Goal: Information Seeking & Learning: Learn about a topic

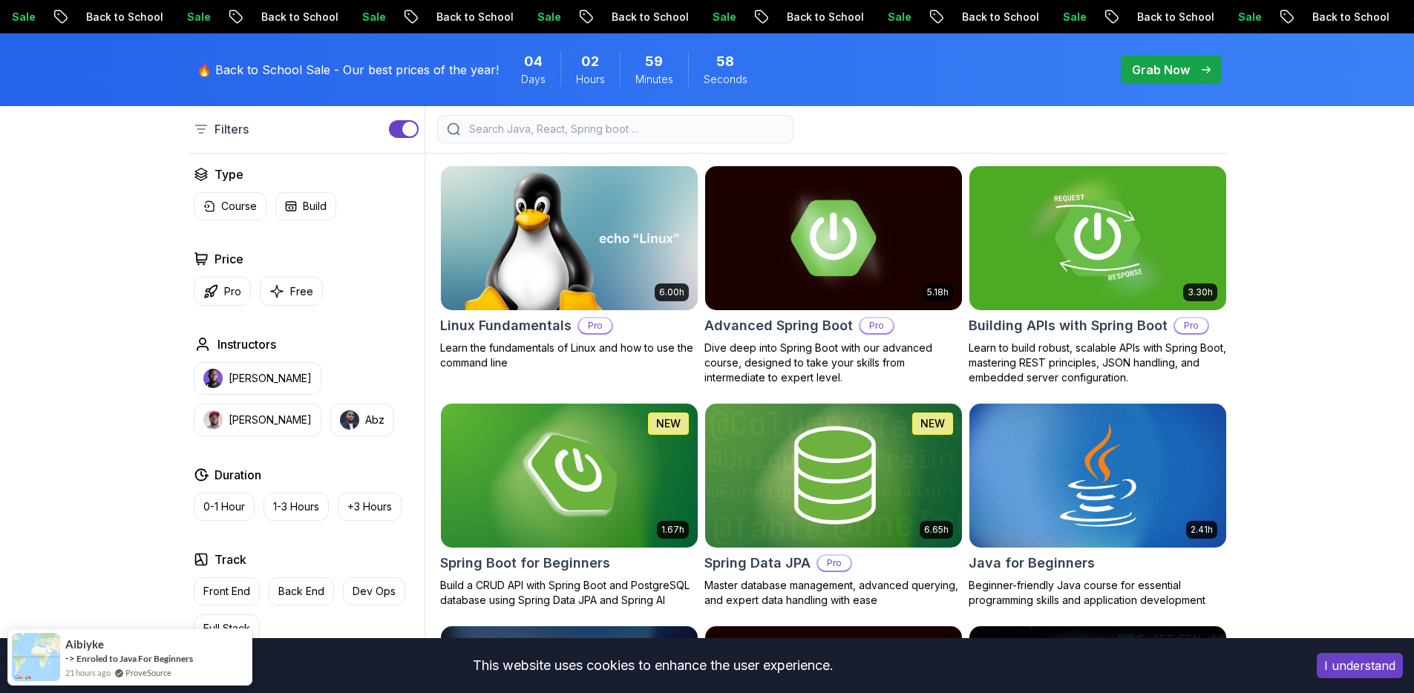
scroll to position [402, 0]
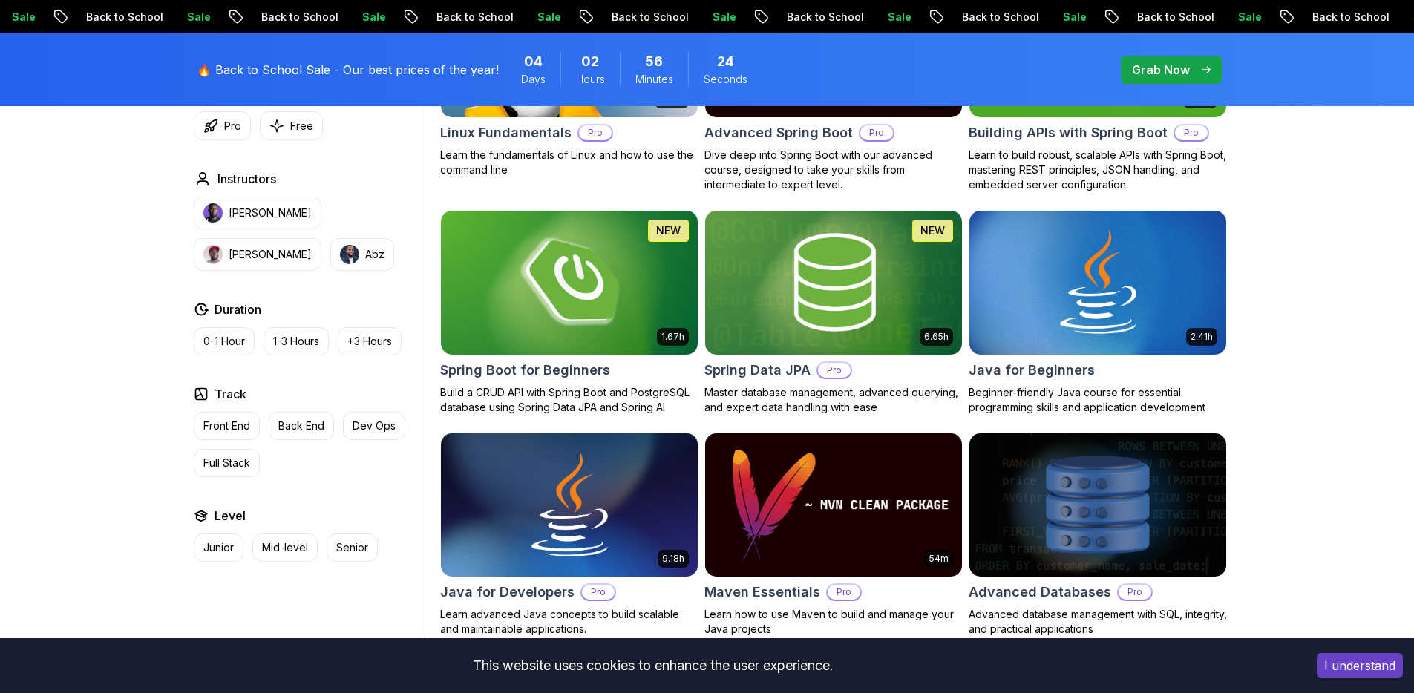
scroll to position [603, 0]
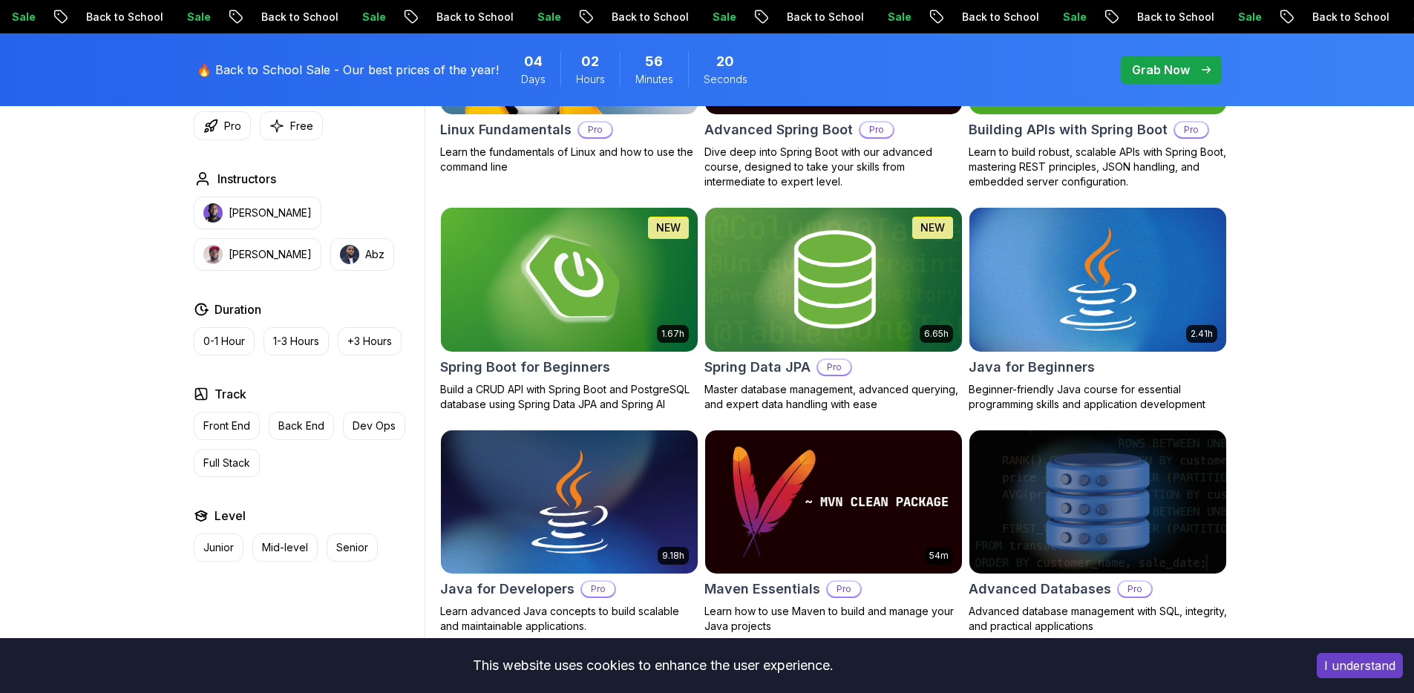
click at [577, 293] on img at bounding box center [568, 279] width 269 height 151
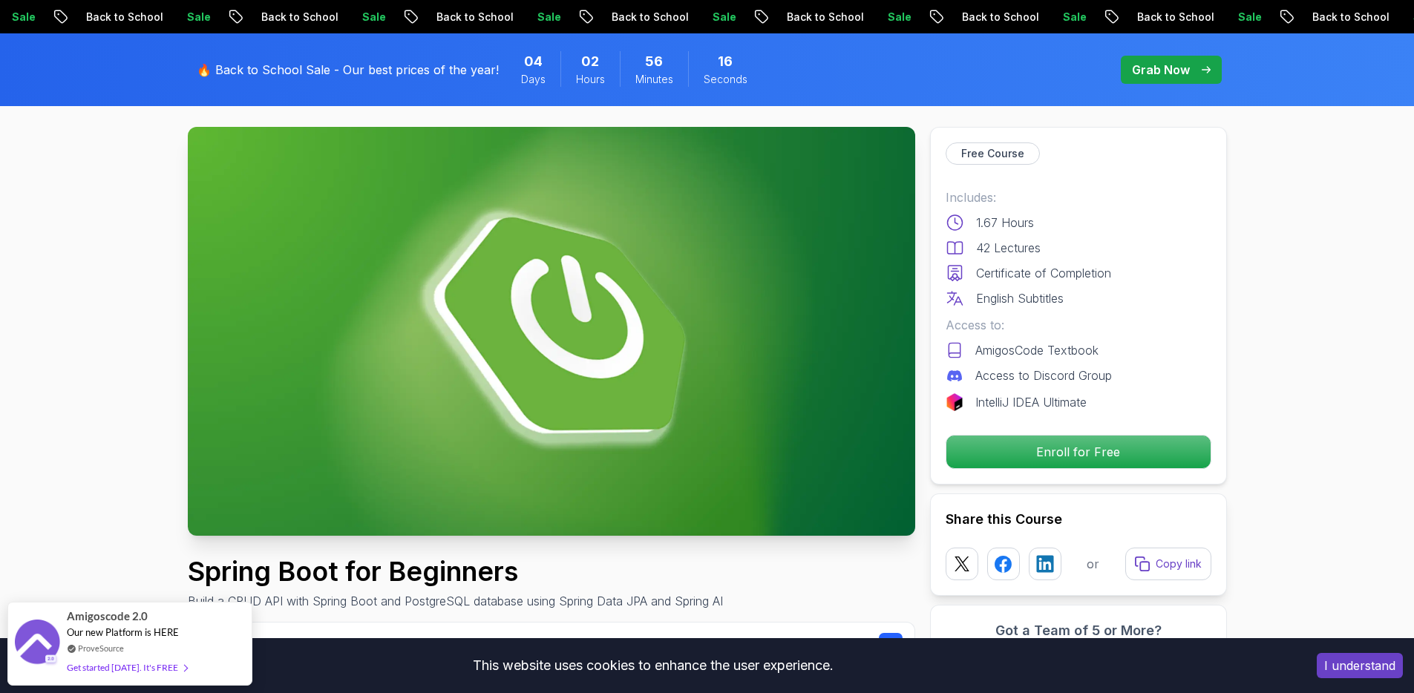
scroll to position [80, 0]
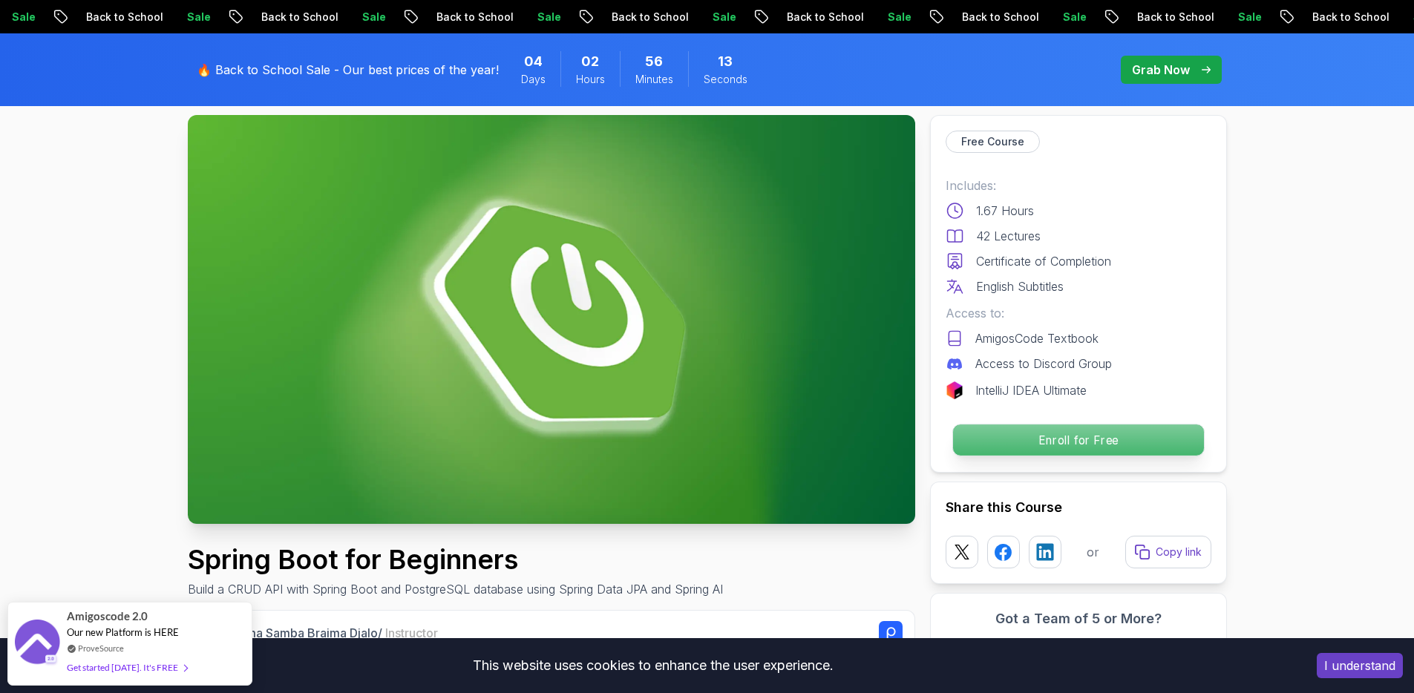
click at [1064, 449] on p "Enroll for Free" at bounding box center [1077, 440] width 251 height 31
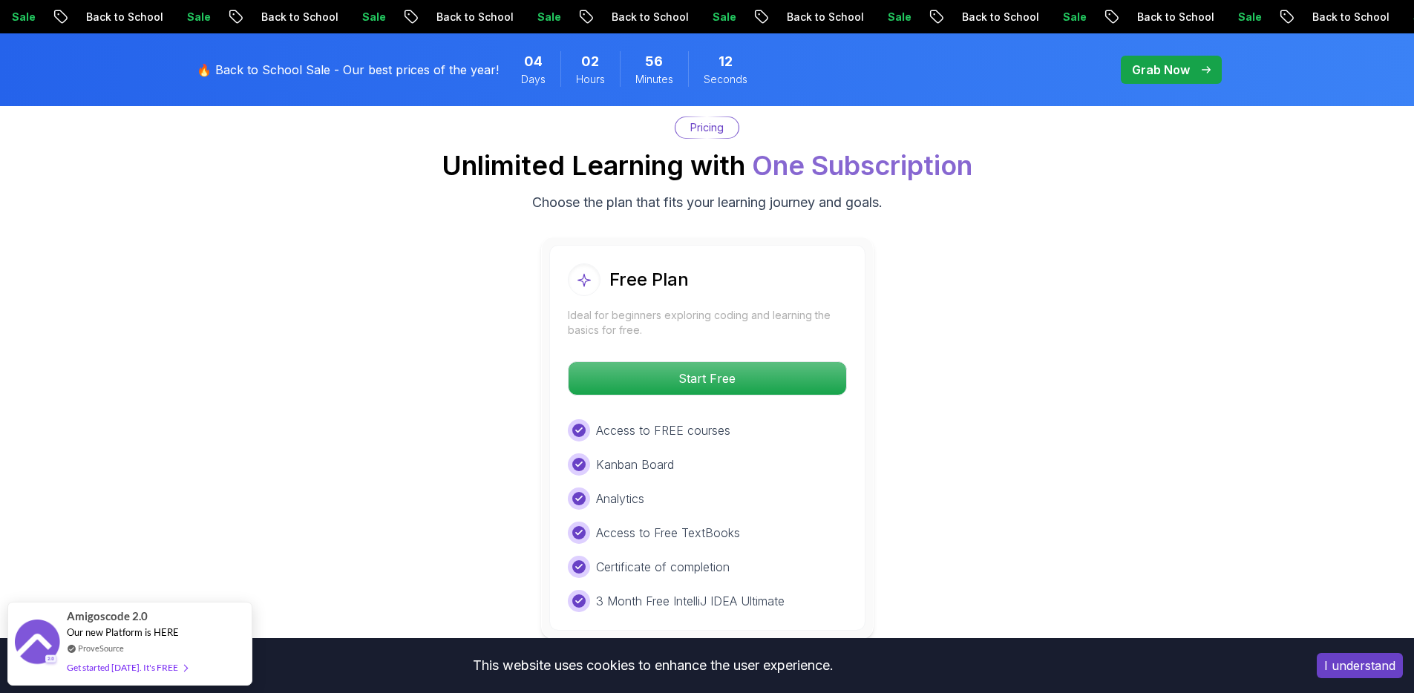
scroll to position [3021, 0]
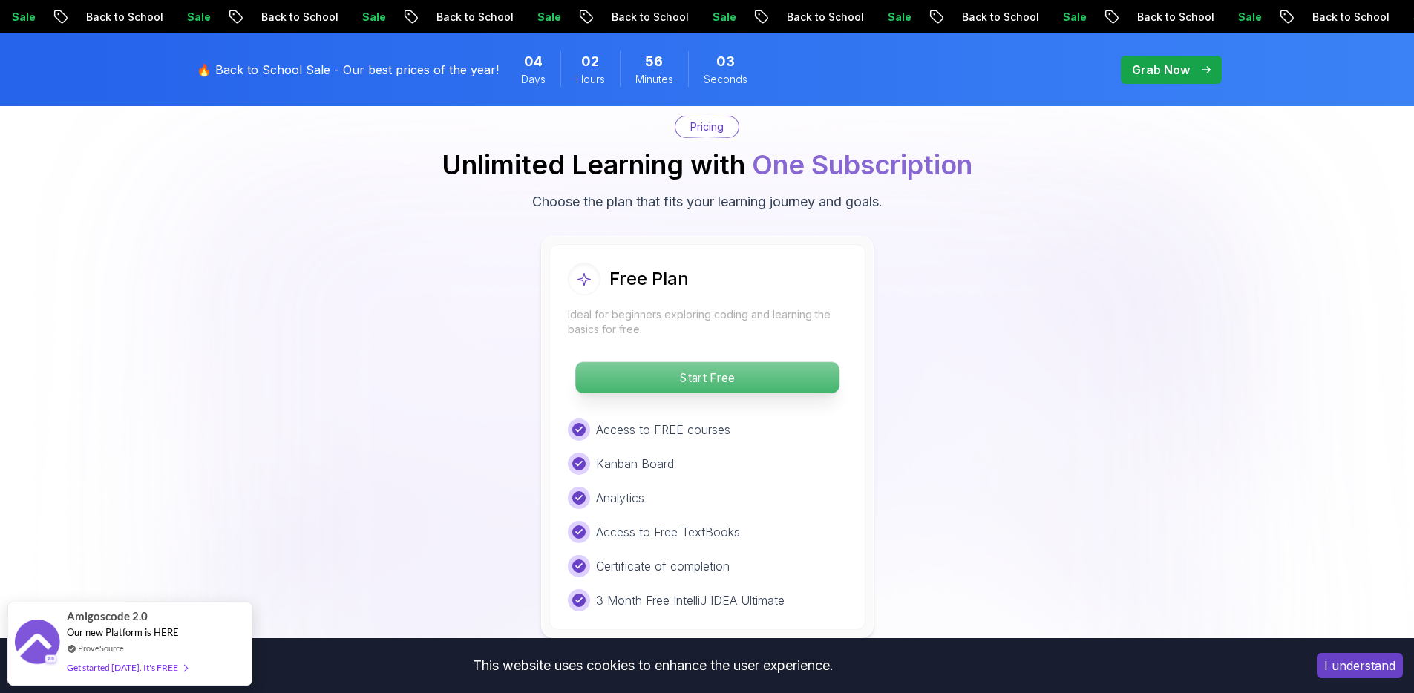
click at [728, 362] on p "Start Free" at bounding box center [707, 377] width 264 height 31
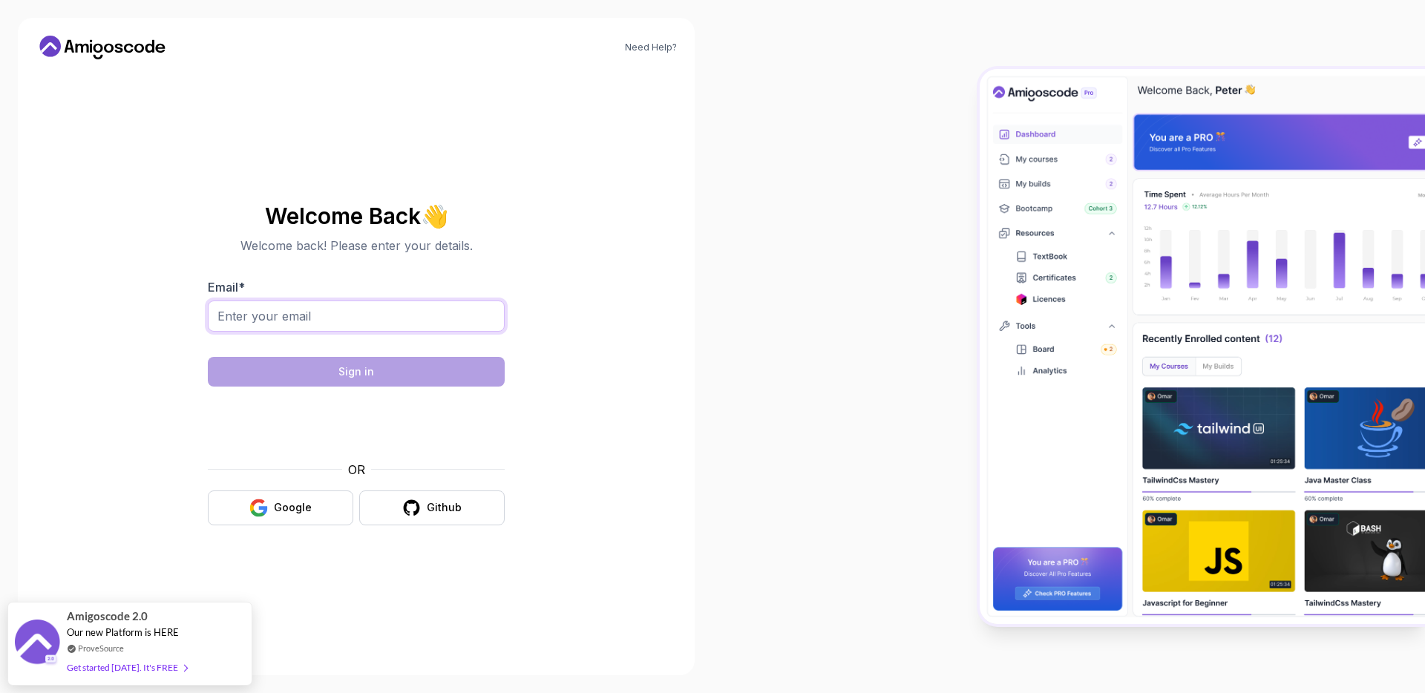
click at [473, 318] on input "Email *" at bounding box center [356, 316] width 297 height 31
click at [425, 319] on input "Email *" at bounding box center [356, 316] width 297 height 31
type input "[EMAIL_ADDRESS][PERSON_NAME][DOMAIN_NAME]"
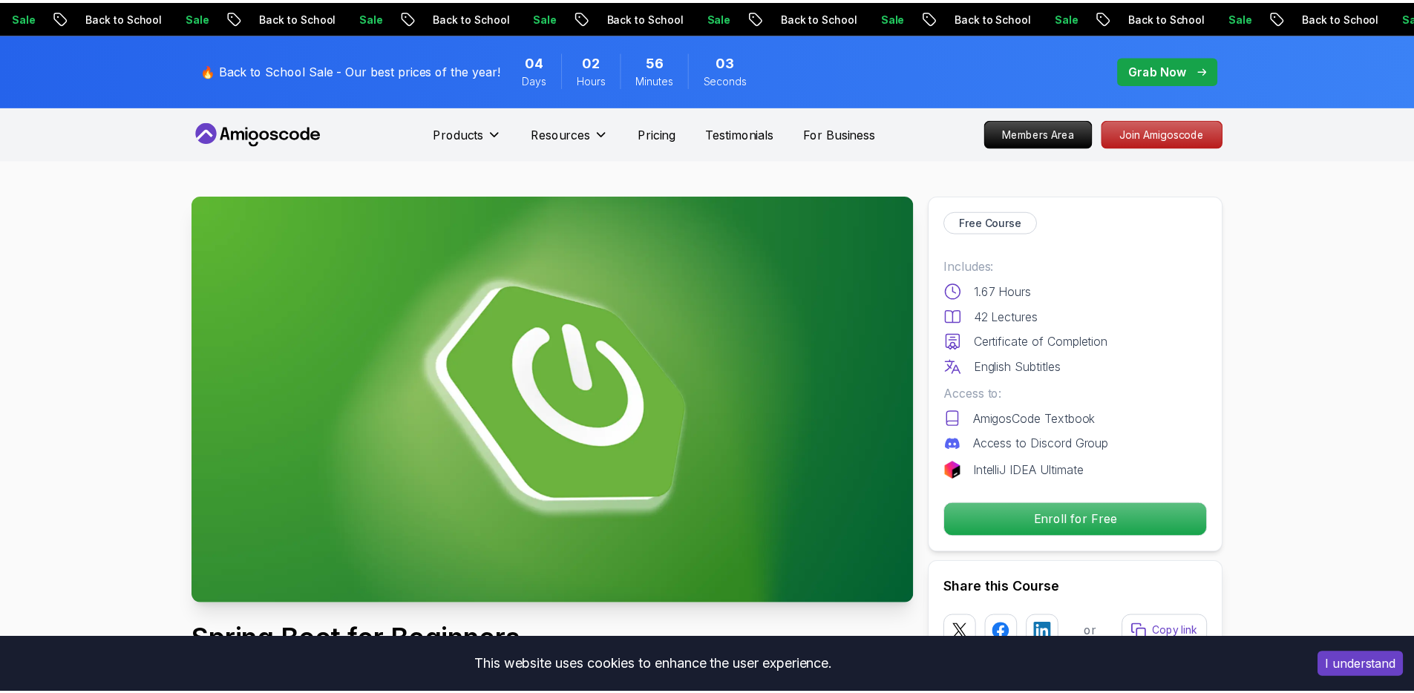
scroll to position [1, 0]
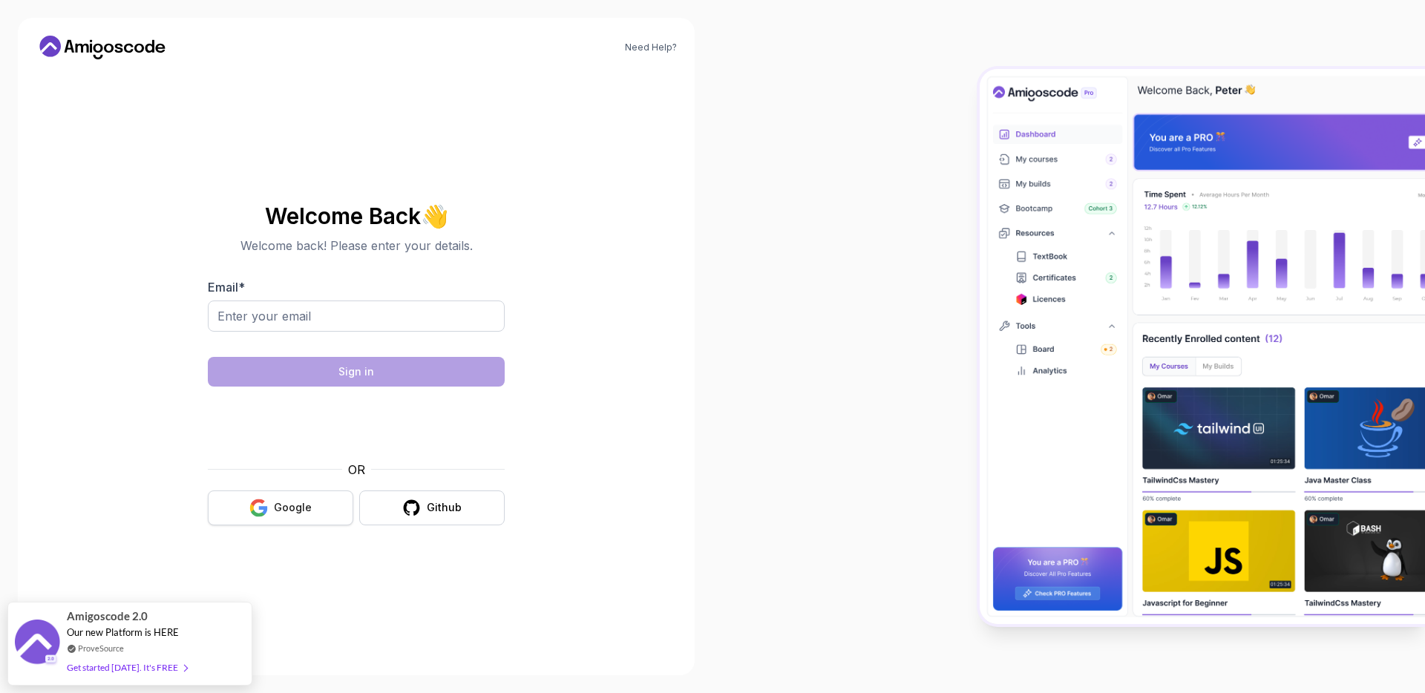
click at [292, 508] on div "Google" at bounding box center [293, 507] width 38 height 15
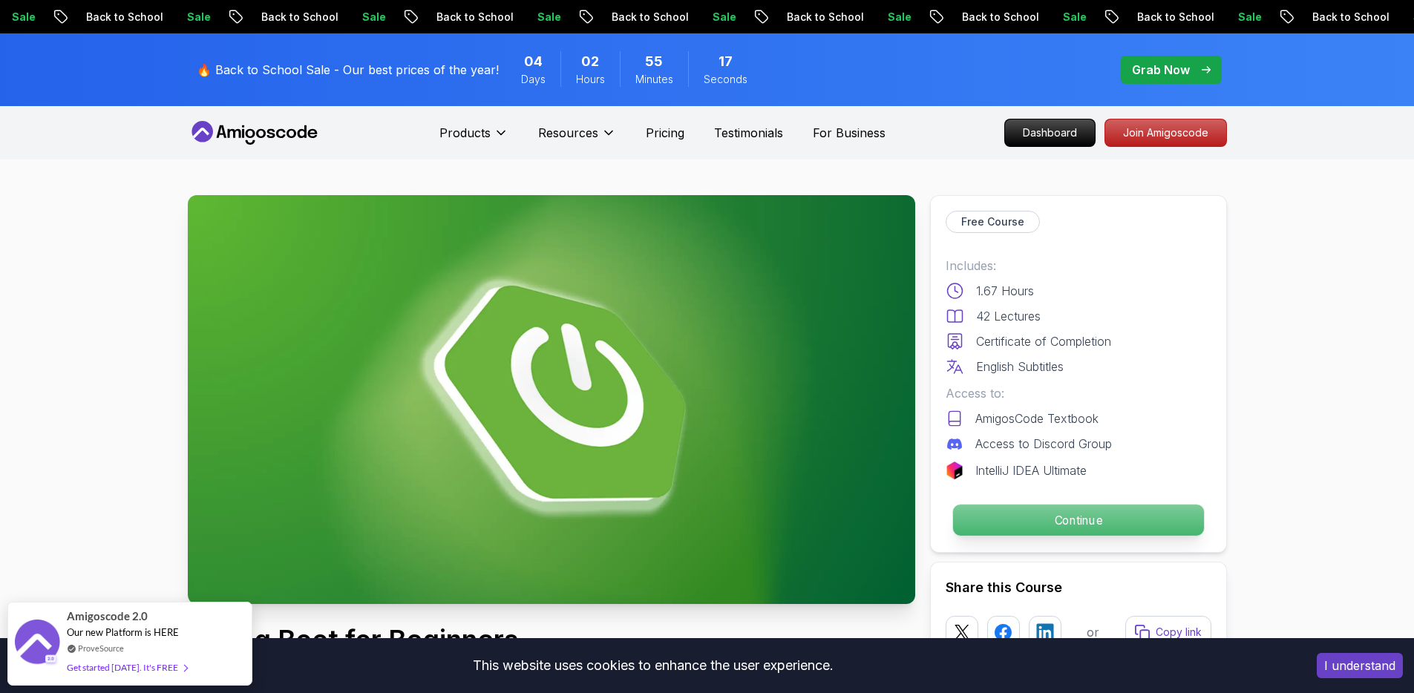
click at [1035, 517] on p "Continue" at bounding box center [1077, 520] width 251 height 31
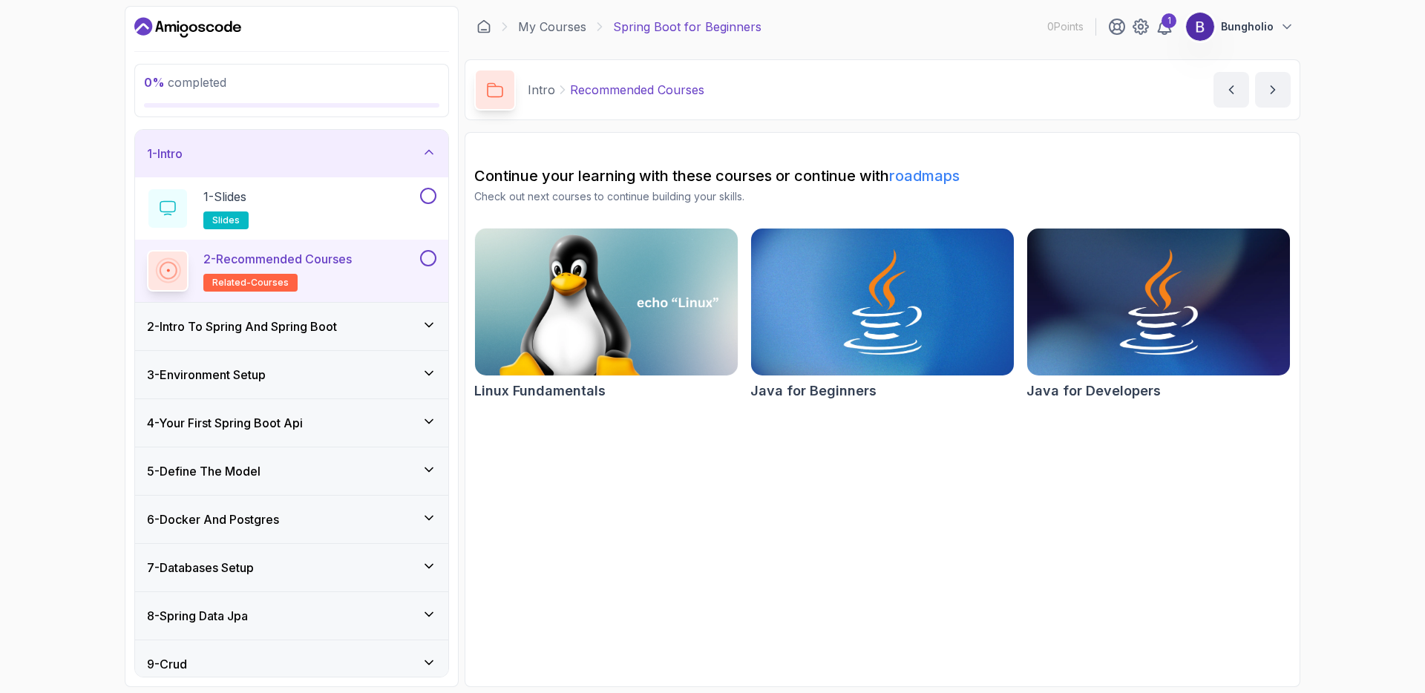
click at [295, 261] on p "2 - Recommended Courses" at bounding box center [277, 259] width 148 height 18
click at [431, 322] on icon at bounding box center [429, 325] width 15 height 15
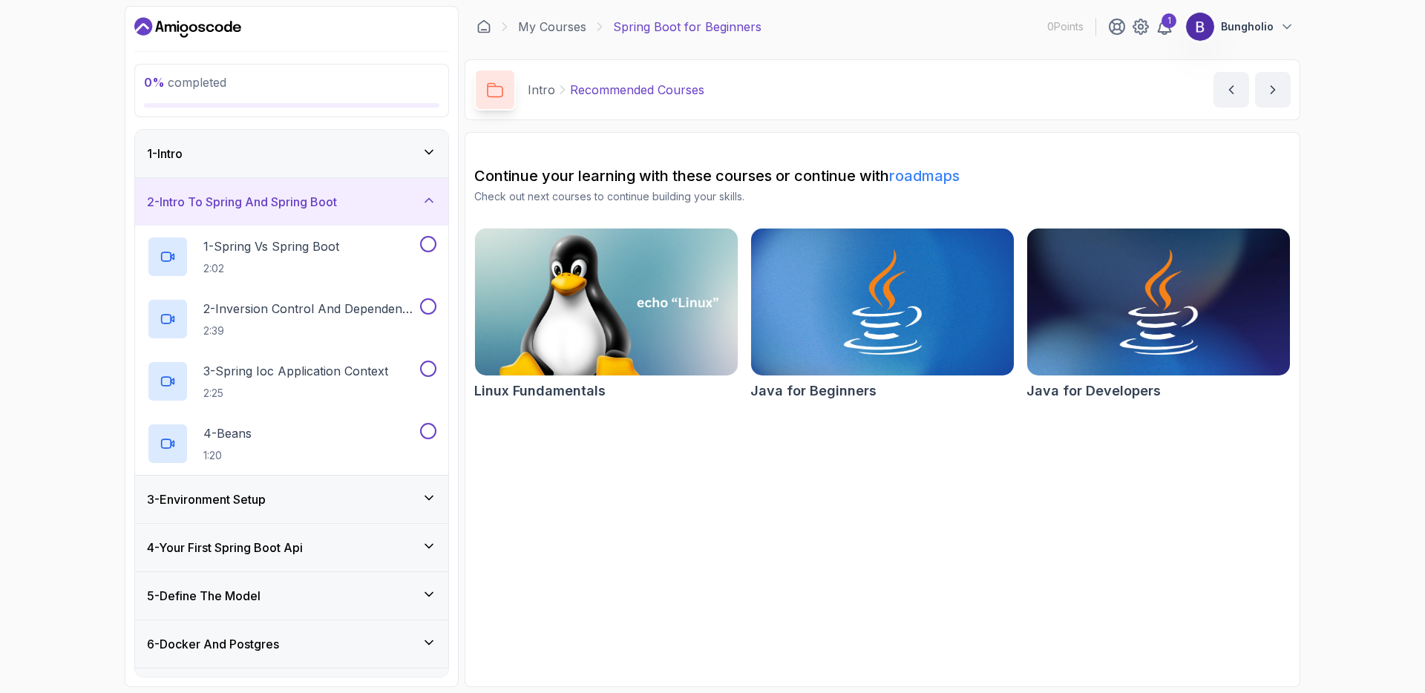
click at [183, 154] on h3 "1 - Intro" at bounding box center [165, 154] width 36 height 18
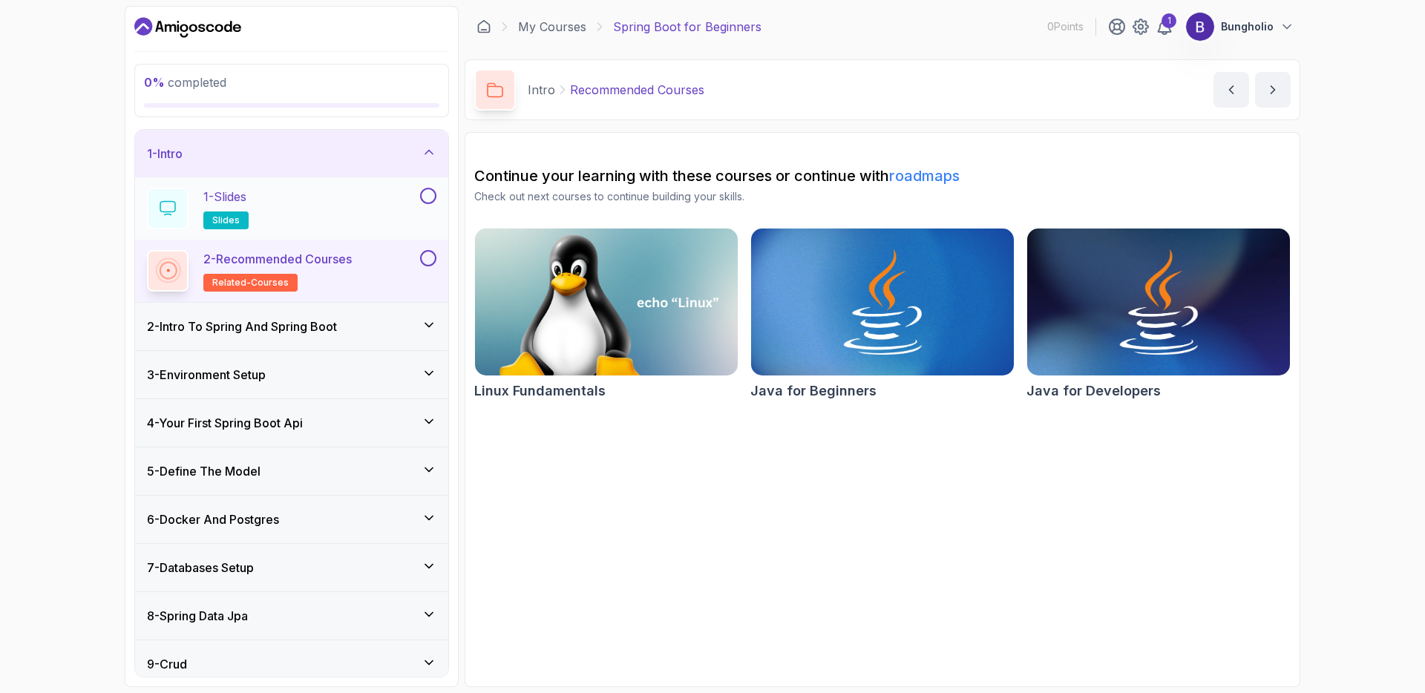
click at [216, 197] on p "1 - Slides" at bounding box center [224, 197] width 43 height 18
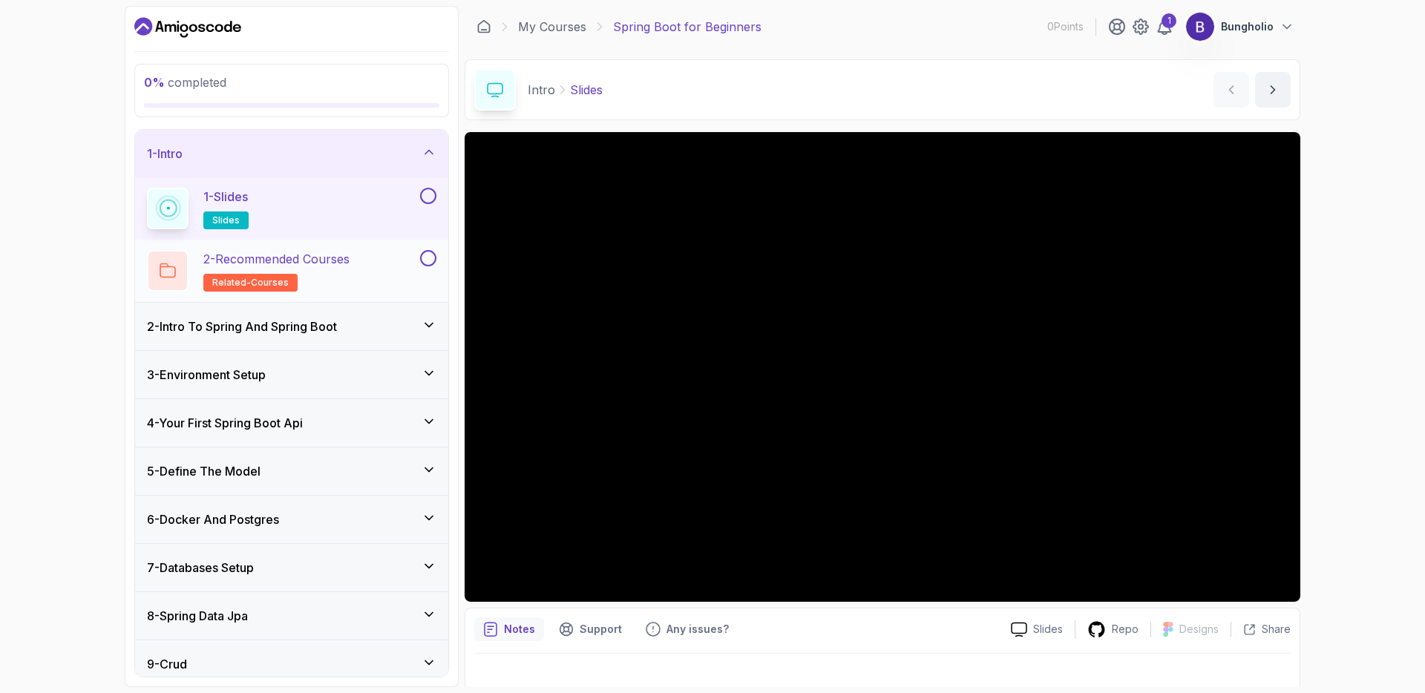
click at [278, 258] on p "2 - Recommended Courses" at bounding box center [276, 259] width 146 height 18
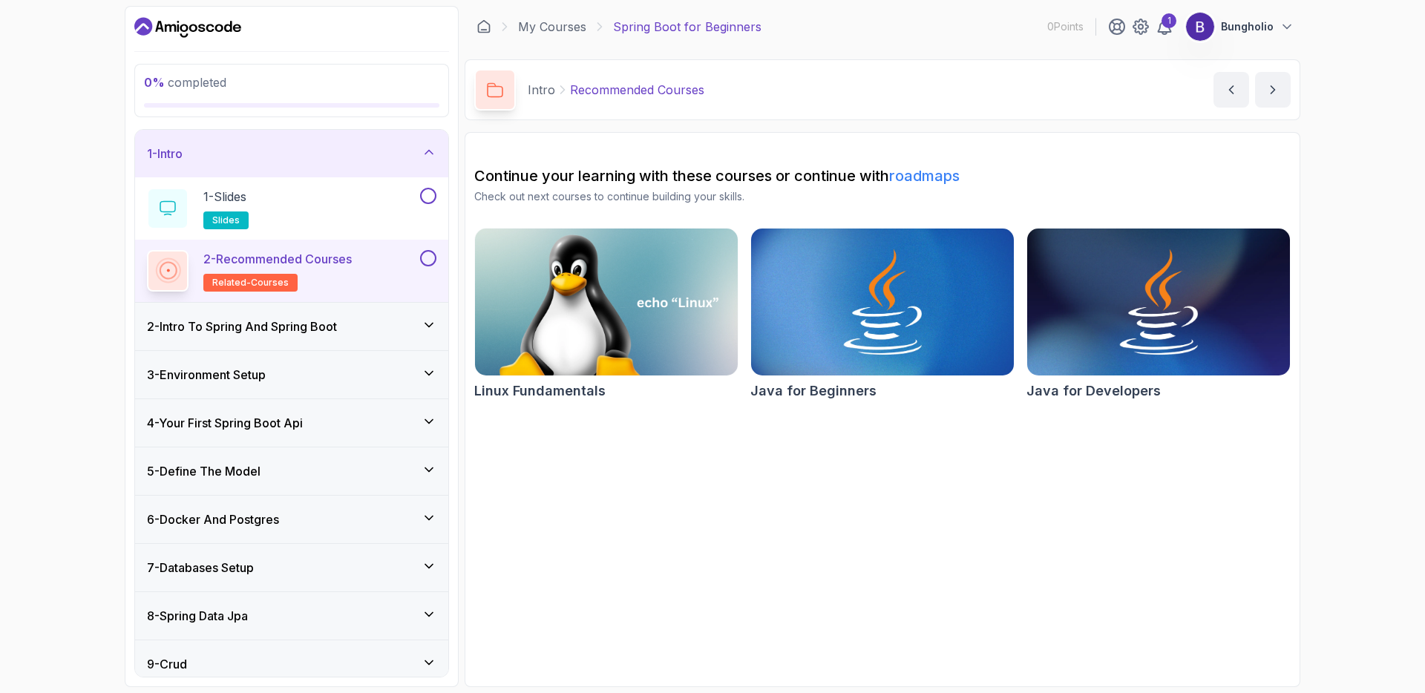
click at [269, 330] on h3 "2 - Intro To Spring And Spring Boot" at bounding box center [242, 327] width 190 height 18
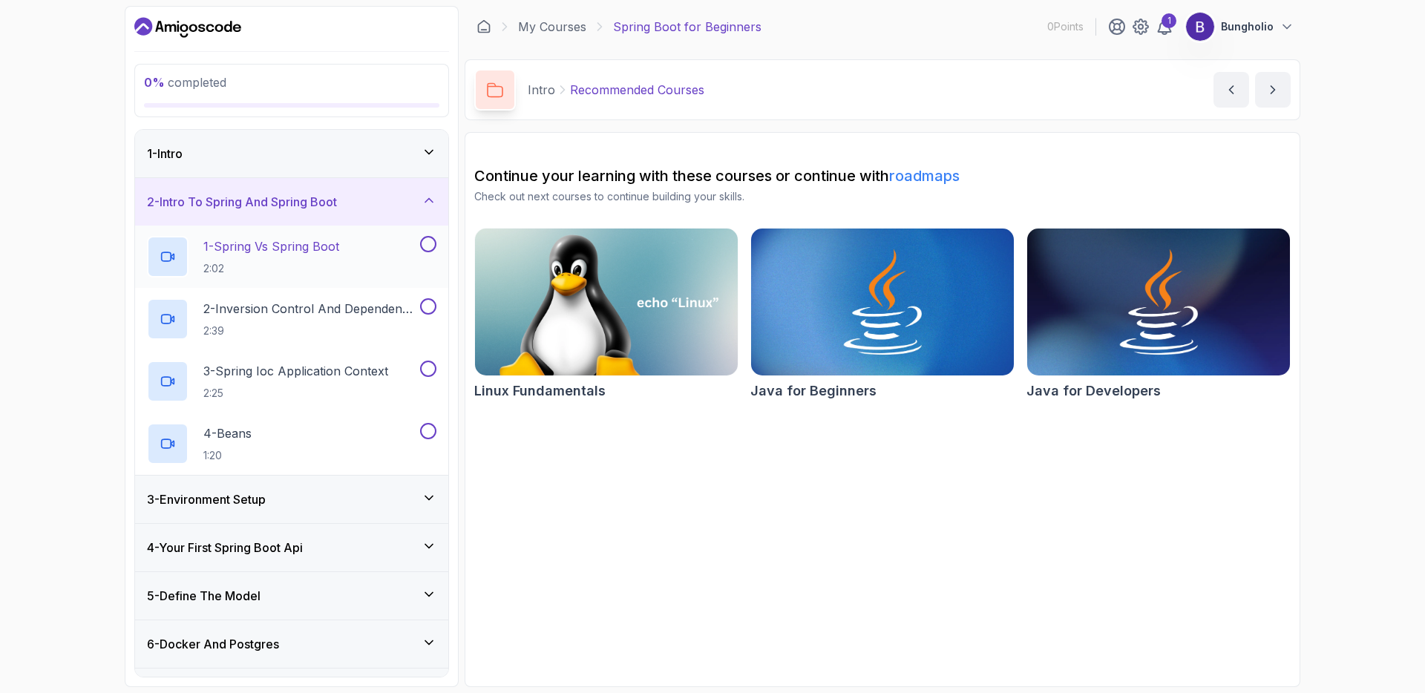
click at [290, 248] on p "1 - Spring Vs Spring Boot" at bounding box center [271, 247] width 136 height 18
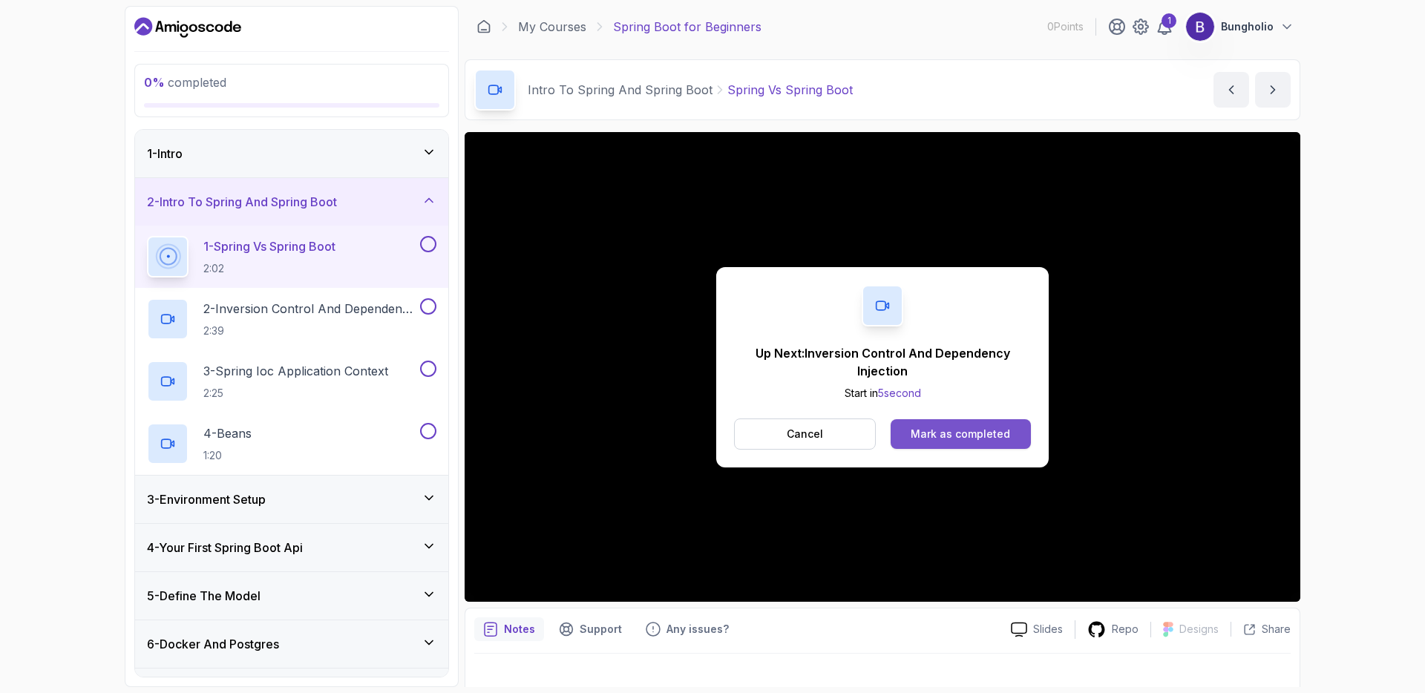
click at [959, 435] on div "Mark as completed" at bounding box center [960, 434] width 99 height 15
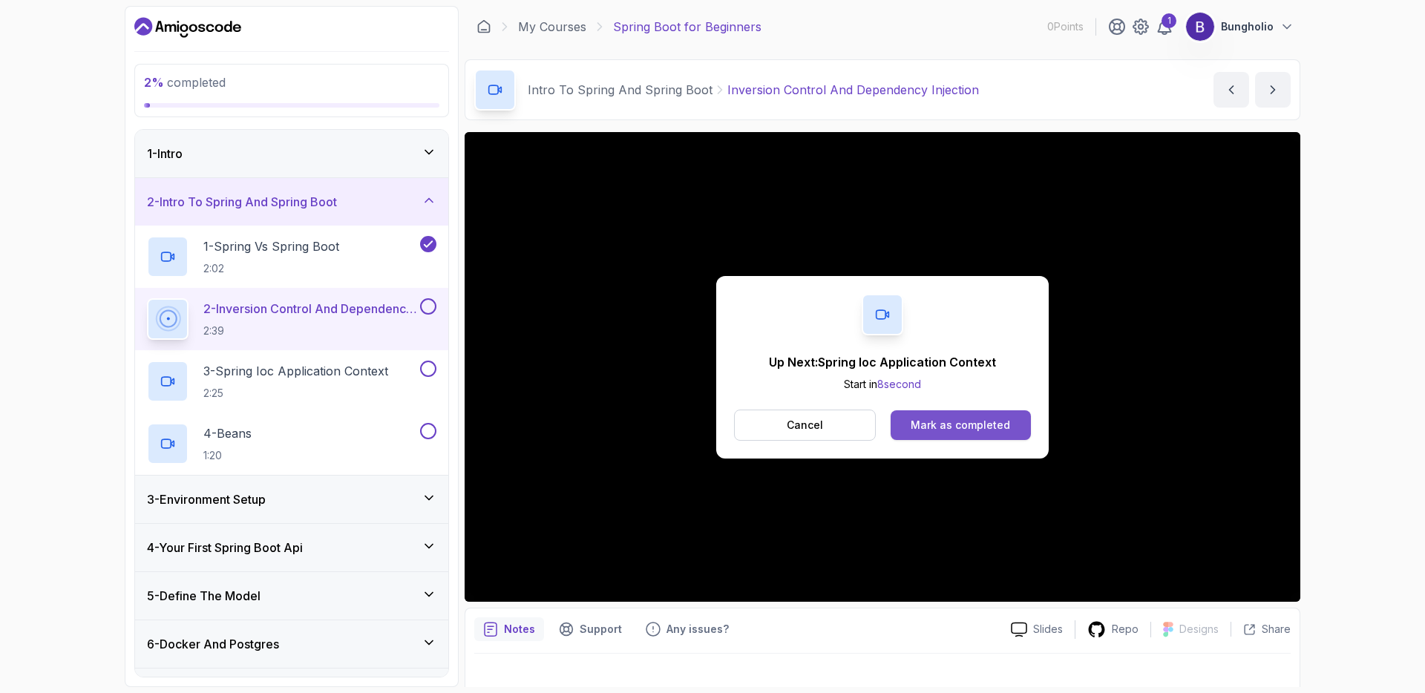
click at [955, 432] on button "Mark as completed" at bounding box center [961, 426] width 140 height 30
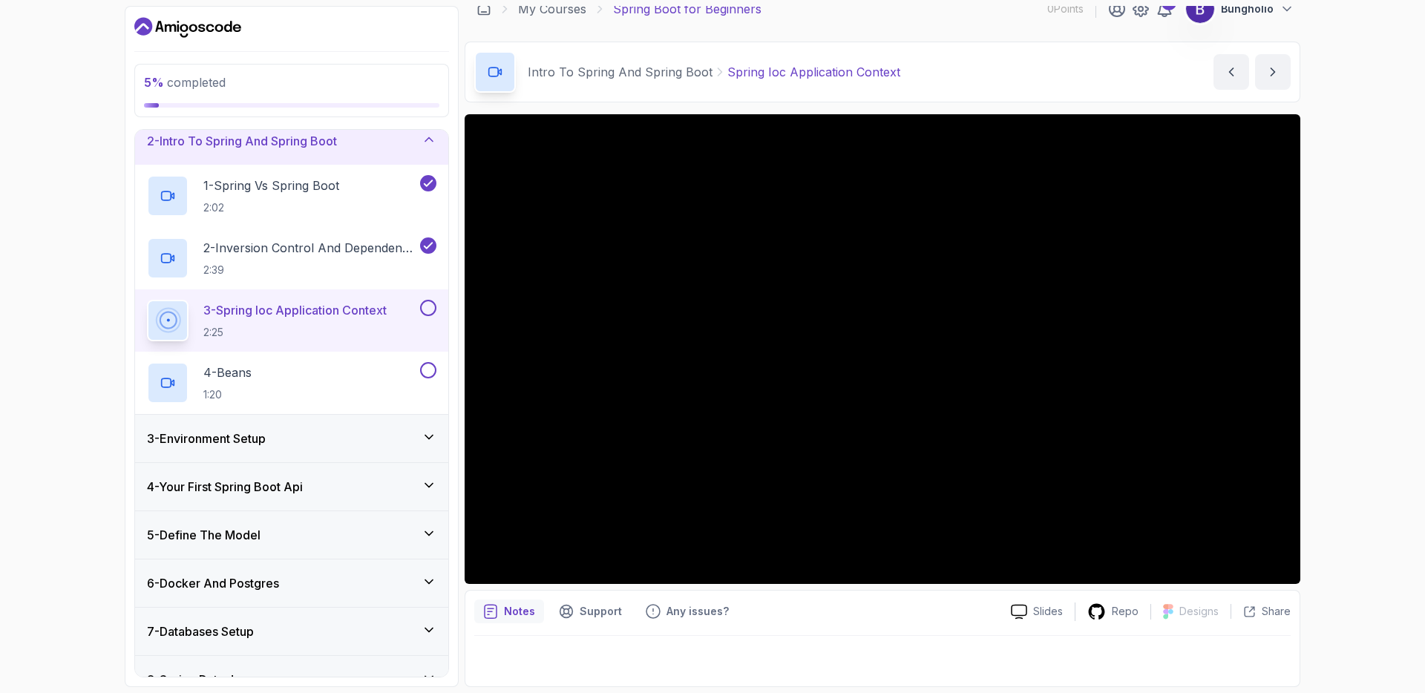
scroll to position [18, 0]
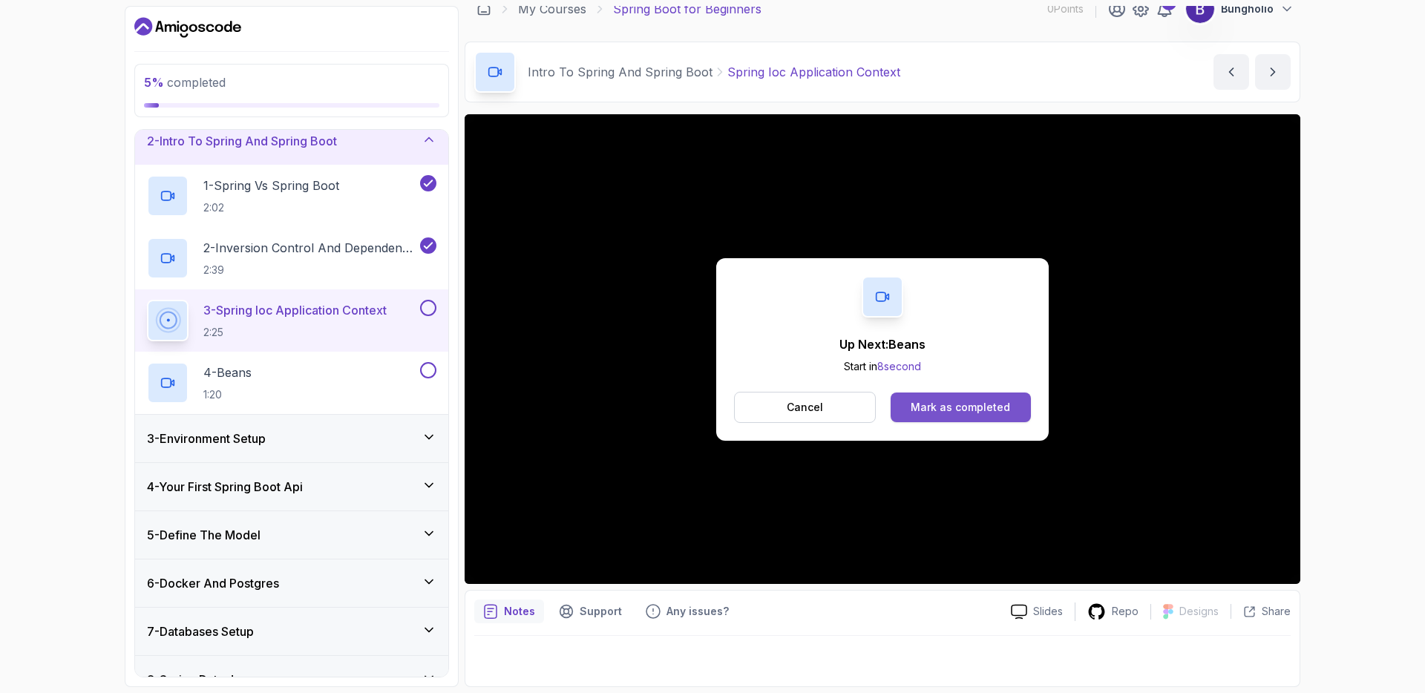
click at [1003, 403] on div "Mark as completed" at bounding box center [960, 407] width 99 height 15
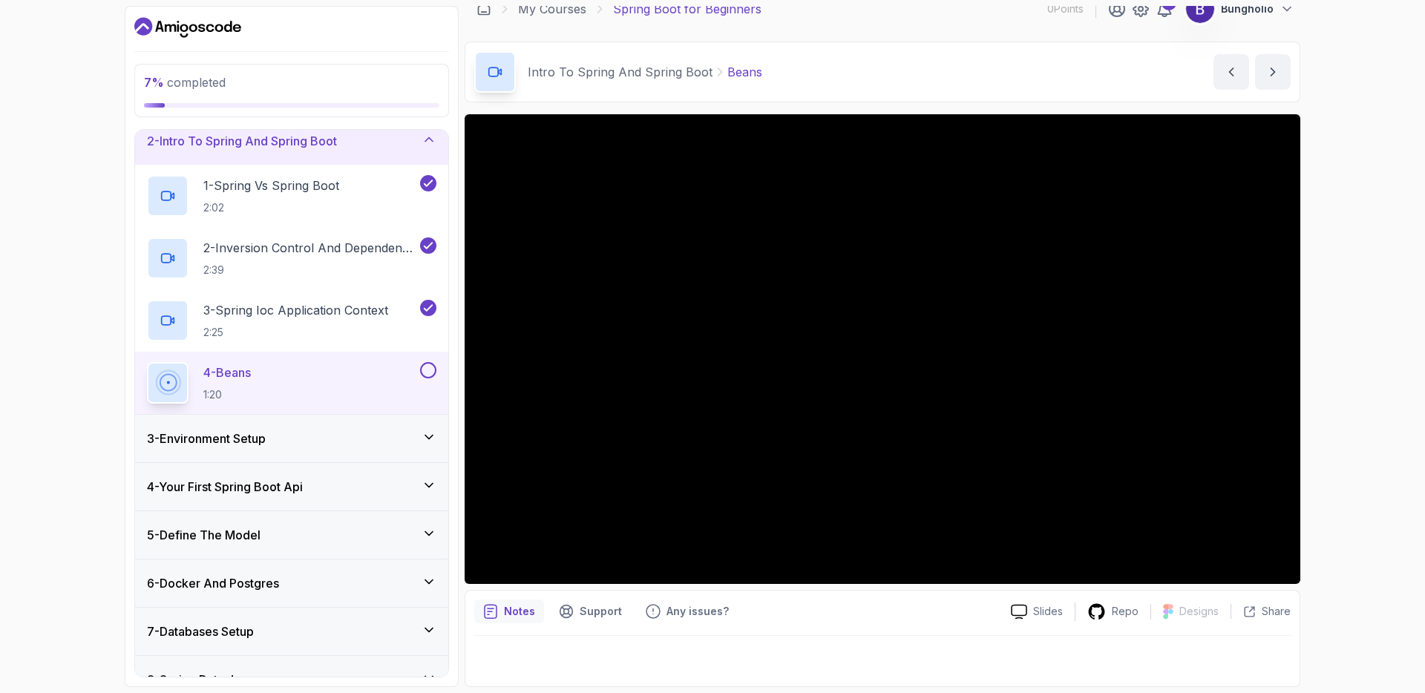
click at [428, 434] on icon at bounding box center [429, 437] width 15 height 15
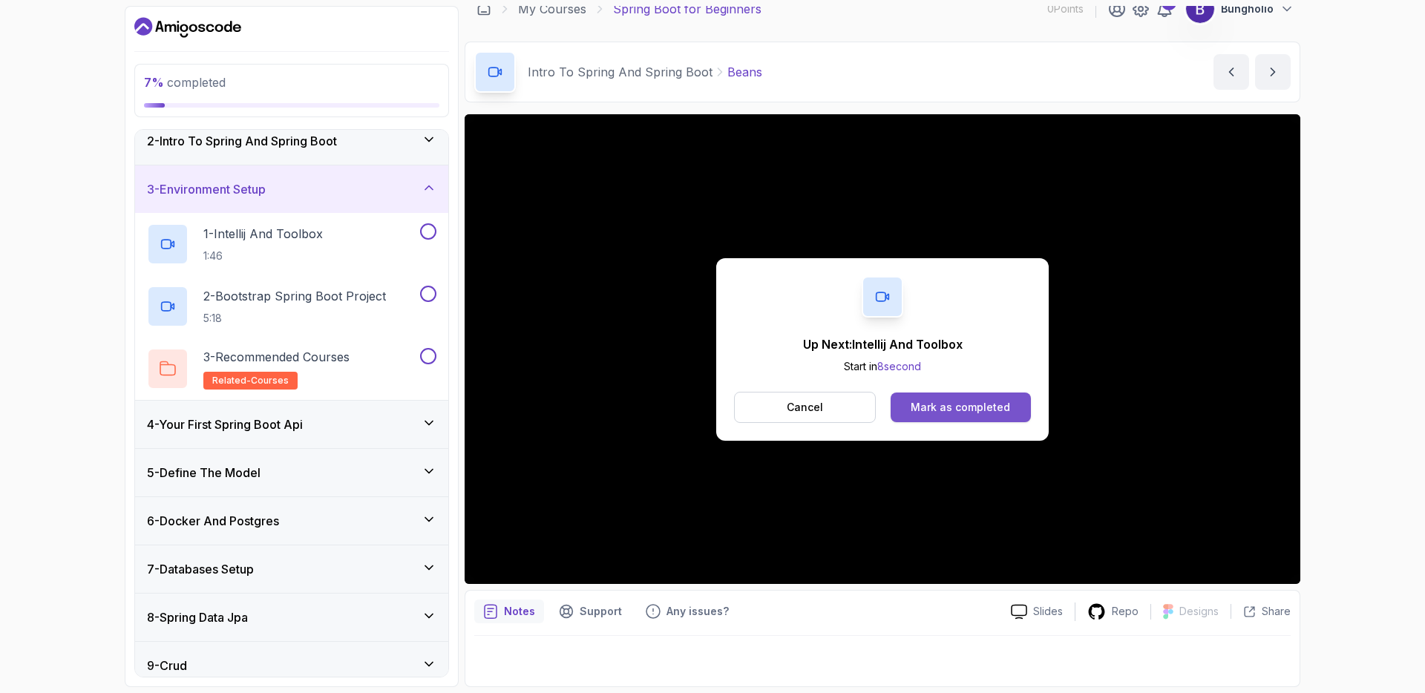
click at [941, 414] on div "Mark as completed" at bounding box center [960, 407] width 99 height 15
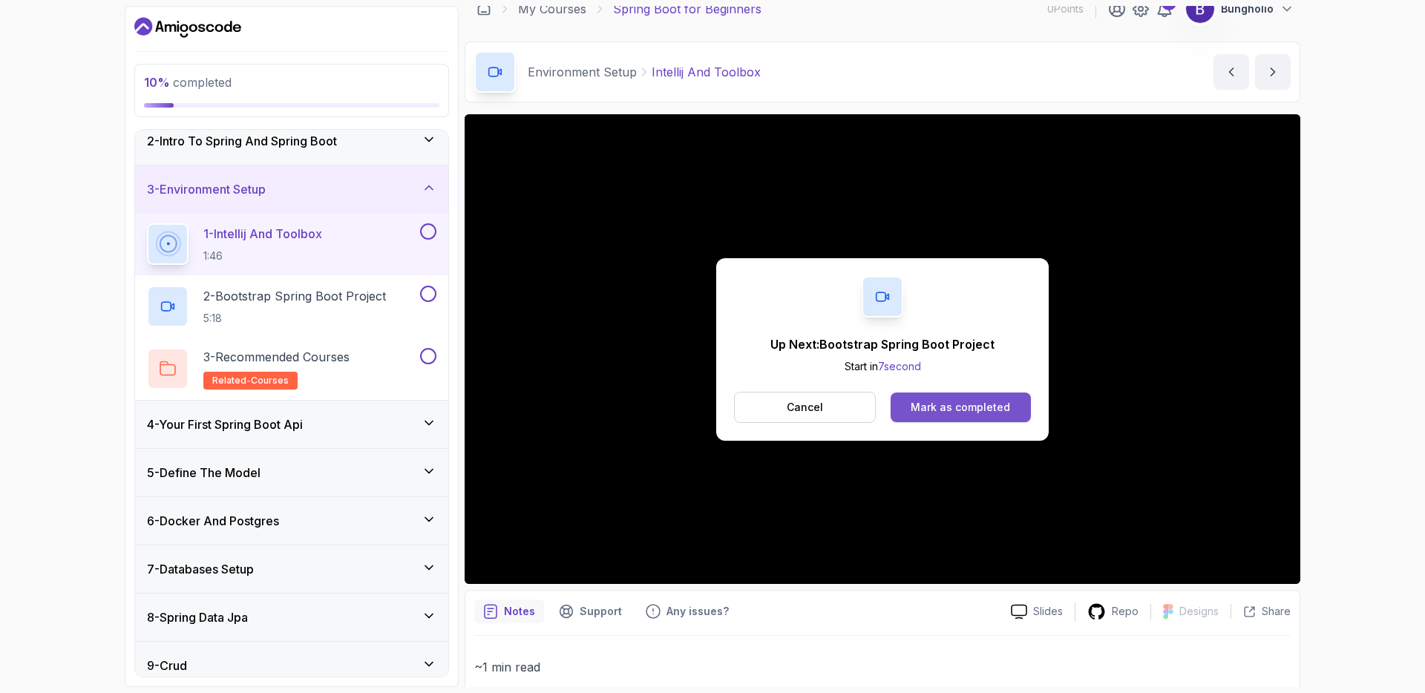
click at [981, 400] on div "Mark as completed" at bounding box center [960, 407] width 99 height 15
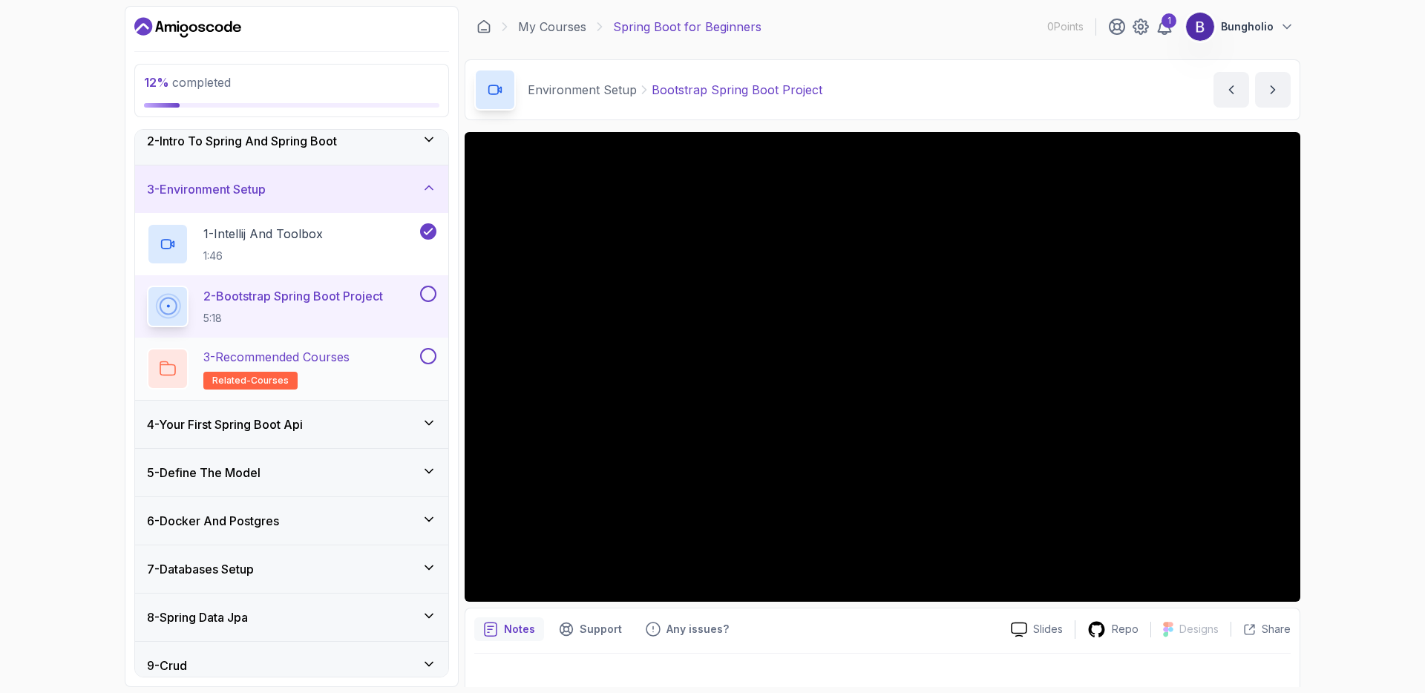
click at [350, 370] on h2 "3 - Recommended Courses related-courses" at bounding box center [276, 369] width 146 height 42
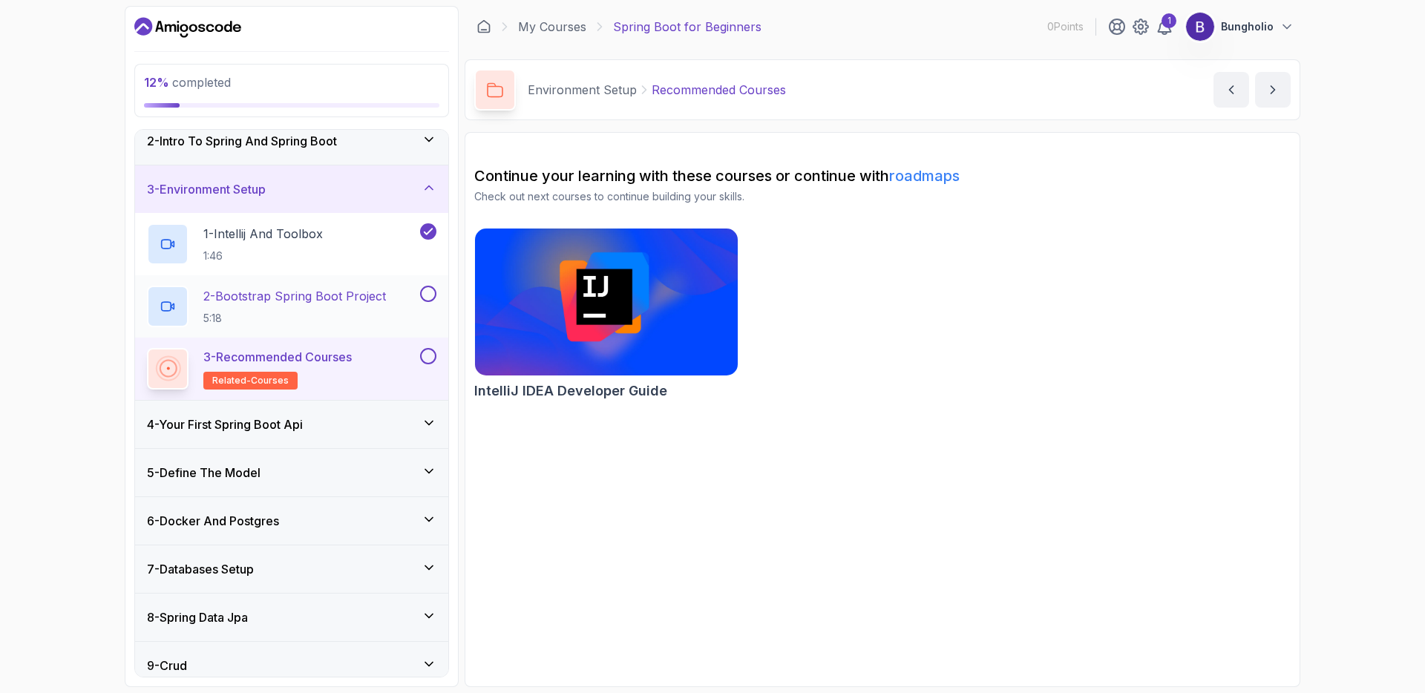
click at [350, 330] on div "2 - Bootstrap Spring Boot Project 5:18" at bounding box center [291, 306] width 313 height 62
click at [291, 238] on p "1 - Intellij And Toolbox" at bounding box center [263, 234] width 120 height 18
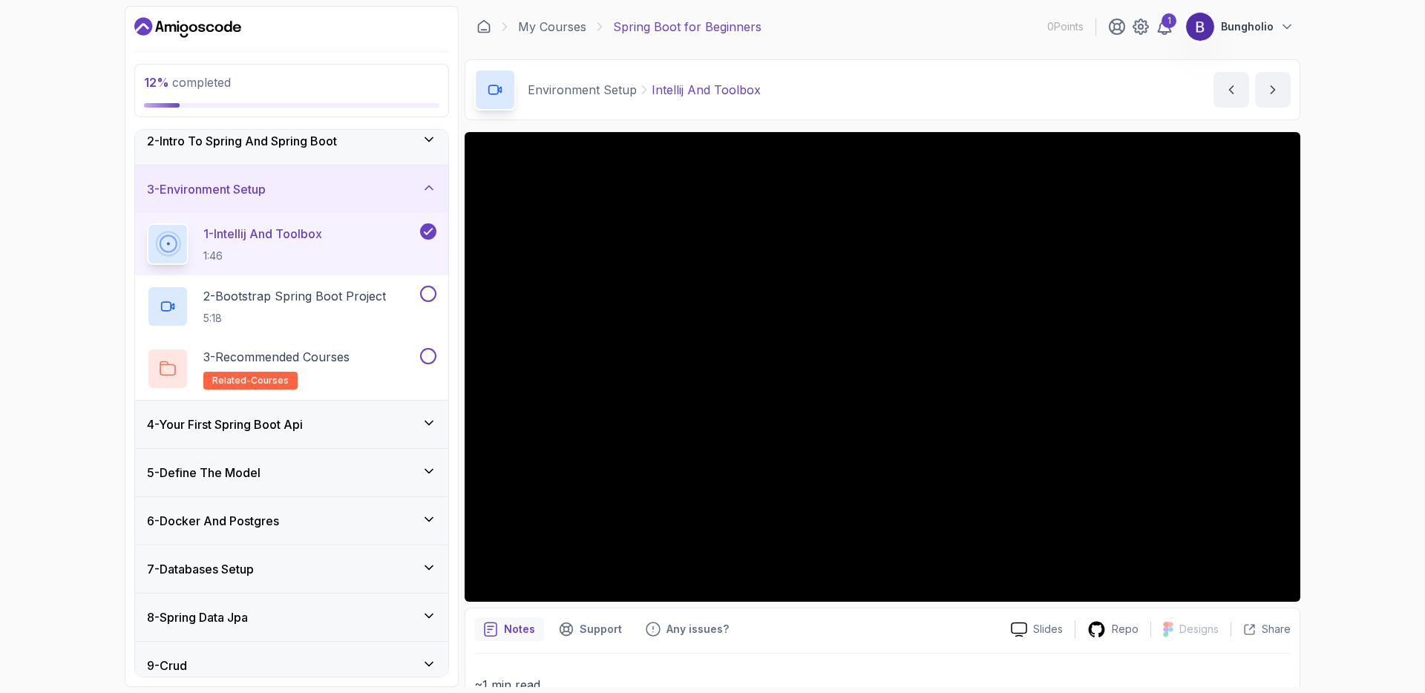
click at [426, 425] on icon at bounding box center [429, 423] width 15 height 15
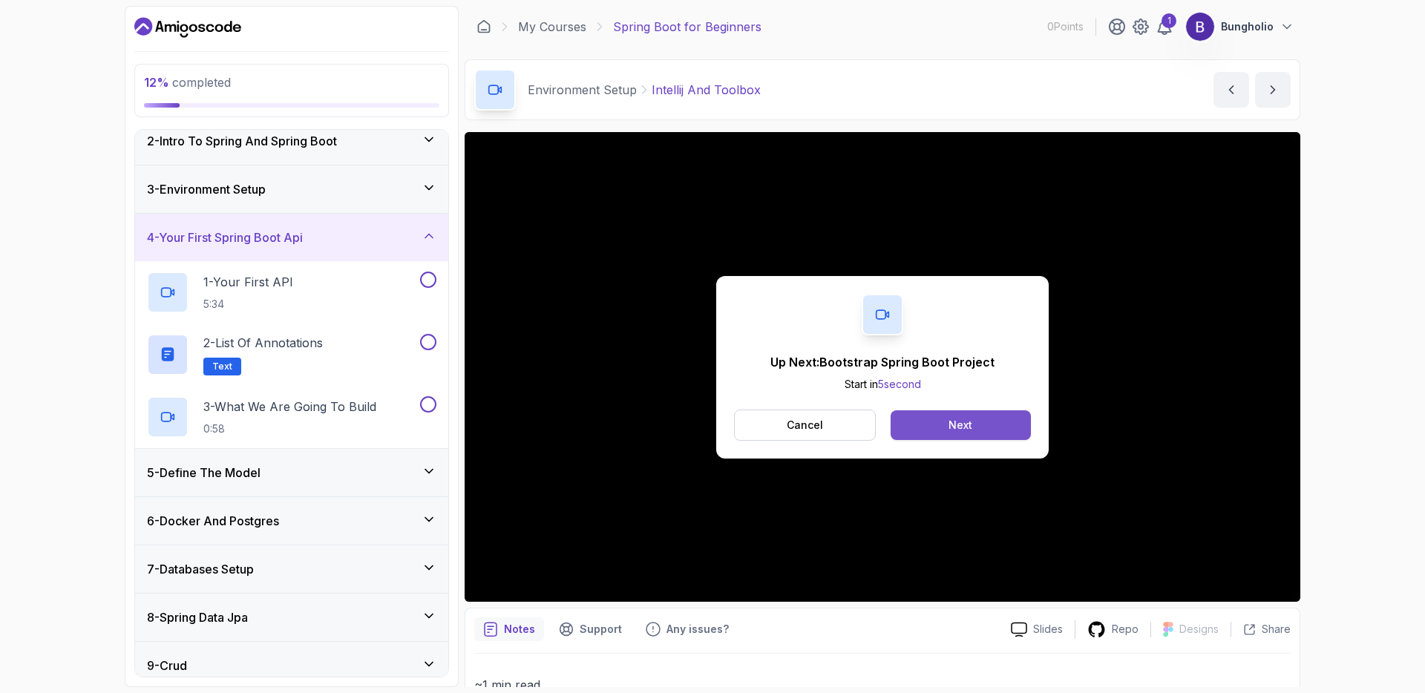
click at [965, 425] on div "Next" at bounding box center [961, 425] width 24 height 15
